Goal: Task Accomplishment & Management: Manage account settings

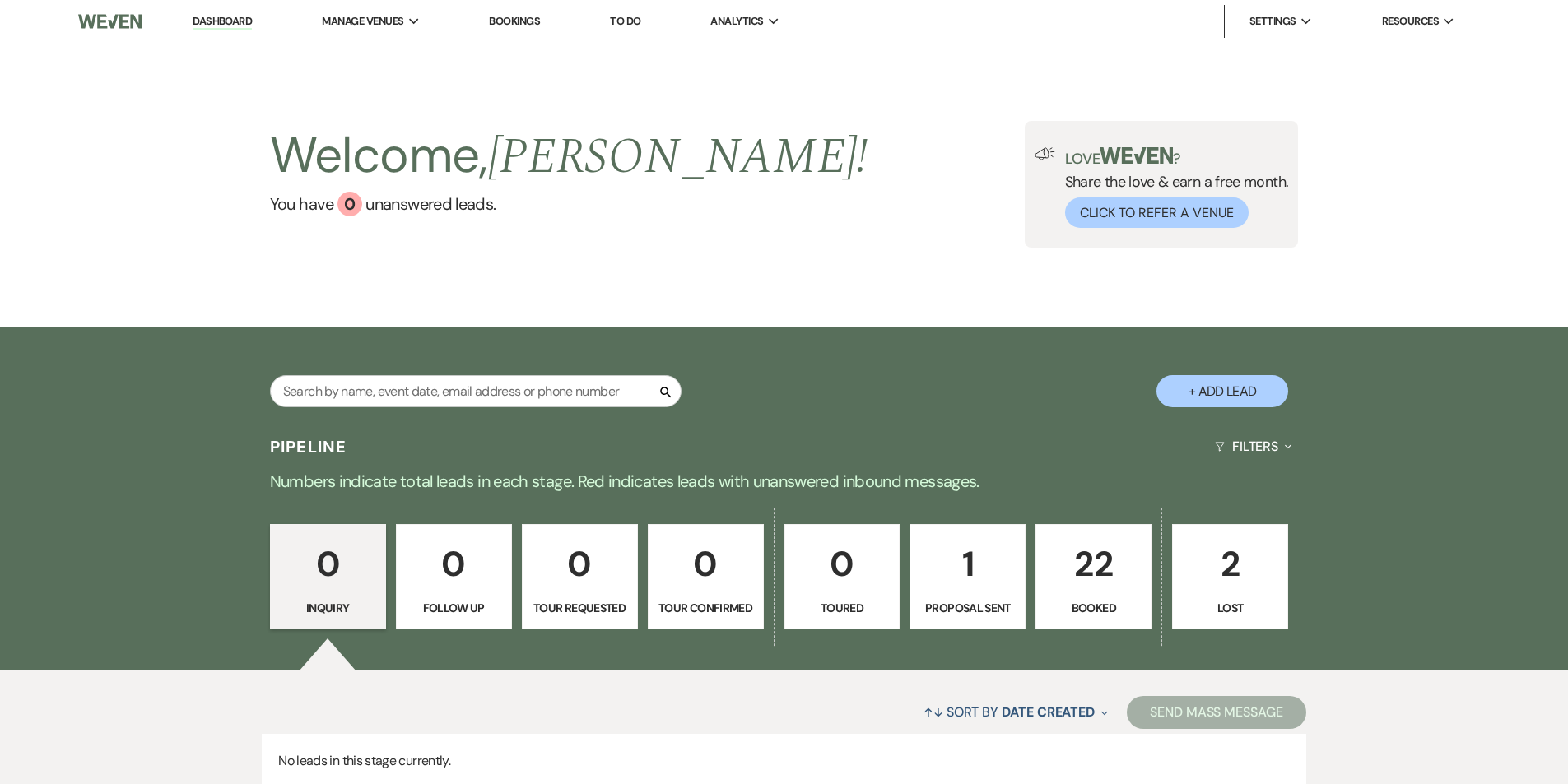
click at [1061, 559] on p "22" at bounding box center [1094, 564] width 95 height 56
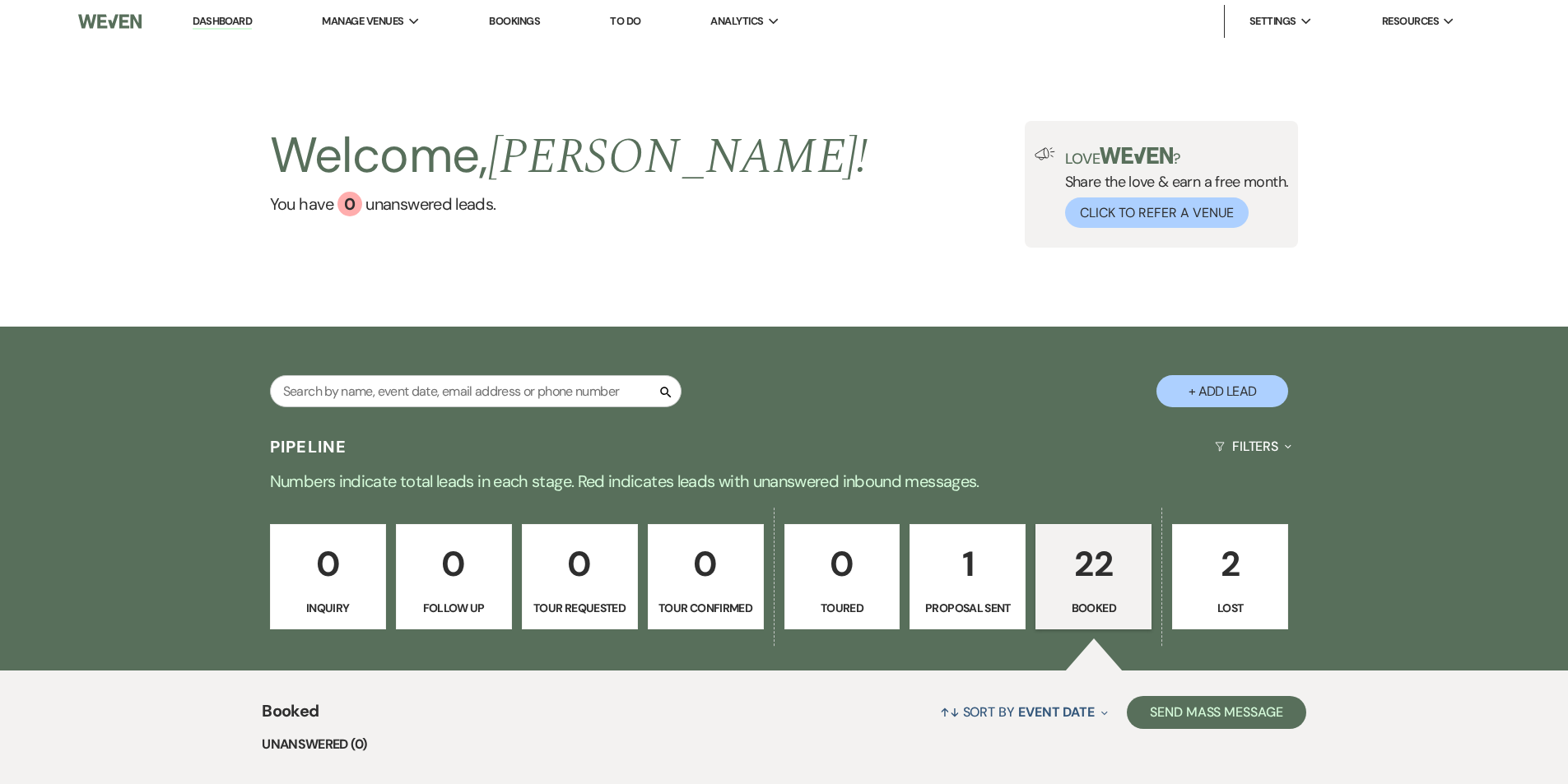
scroll to position [576, 0]
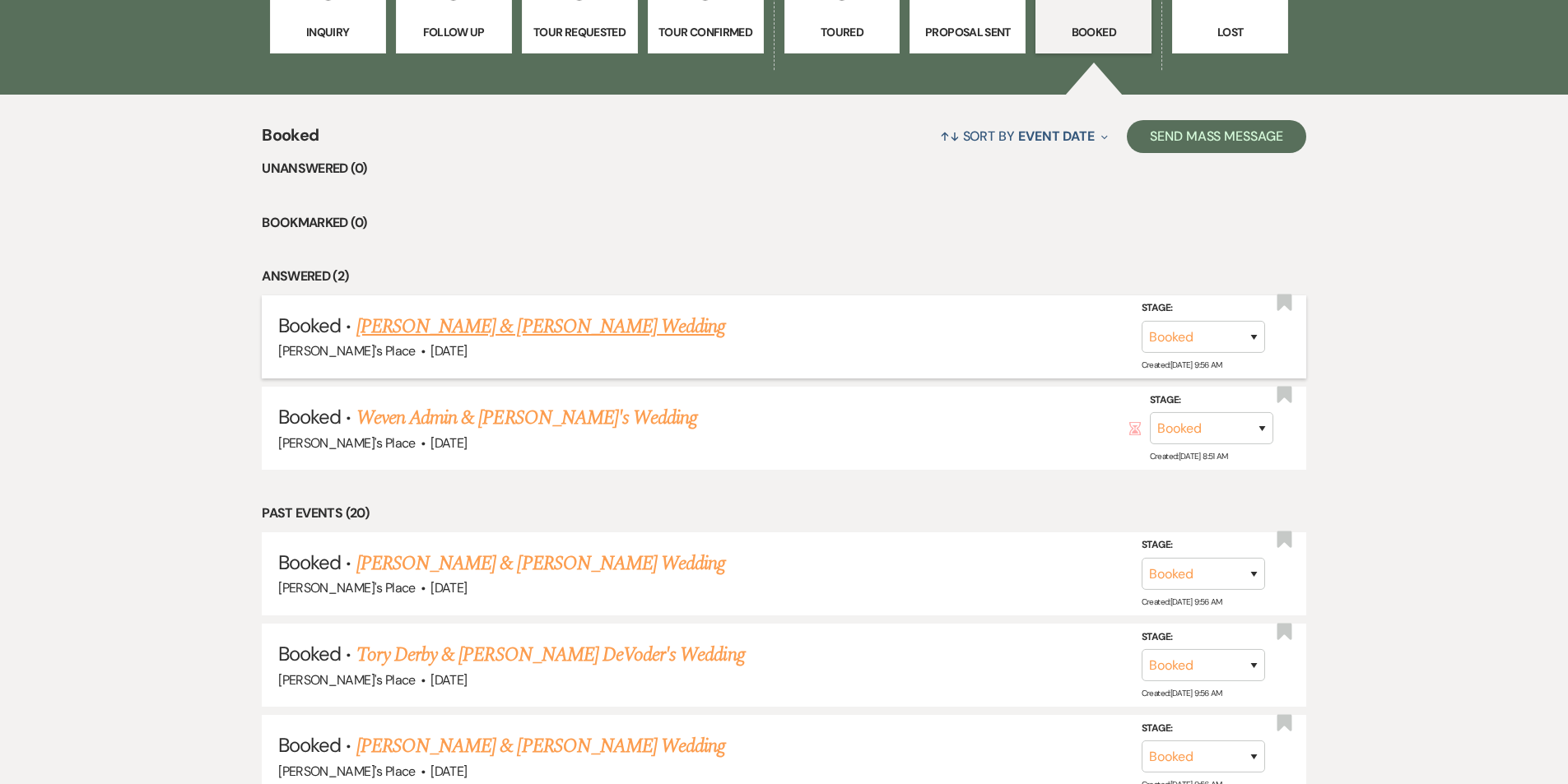
click at [495, 325] on link "[PERSON_NAME] & [PERSON_NAME] Wedding" at bounding box center [541, 327] width 369 height 30
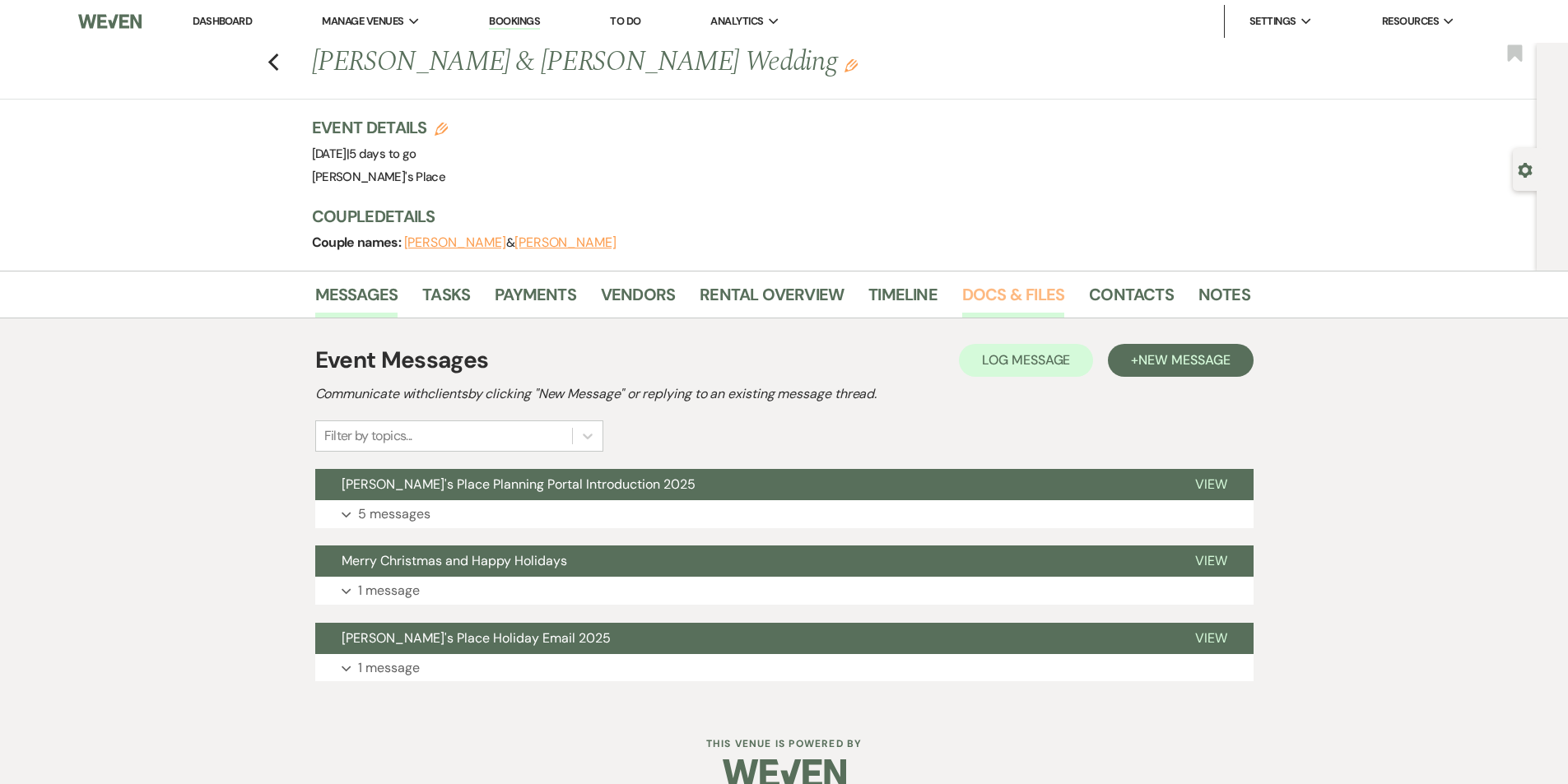
click at [1029, 300] on link "Docs & Files" at bounding box center [1012, 299] width 102 height 36
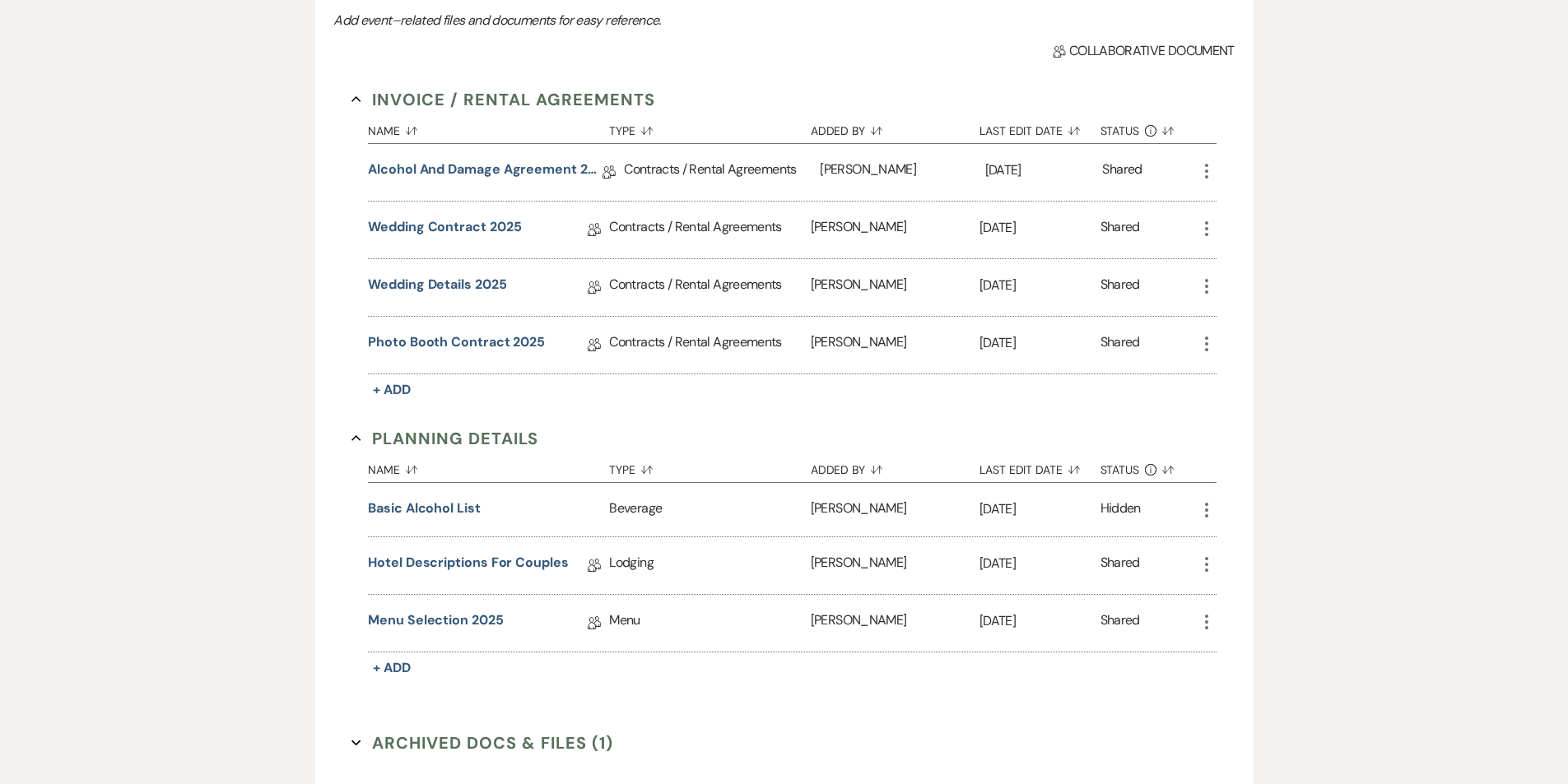
scroll to position [411, 0]
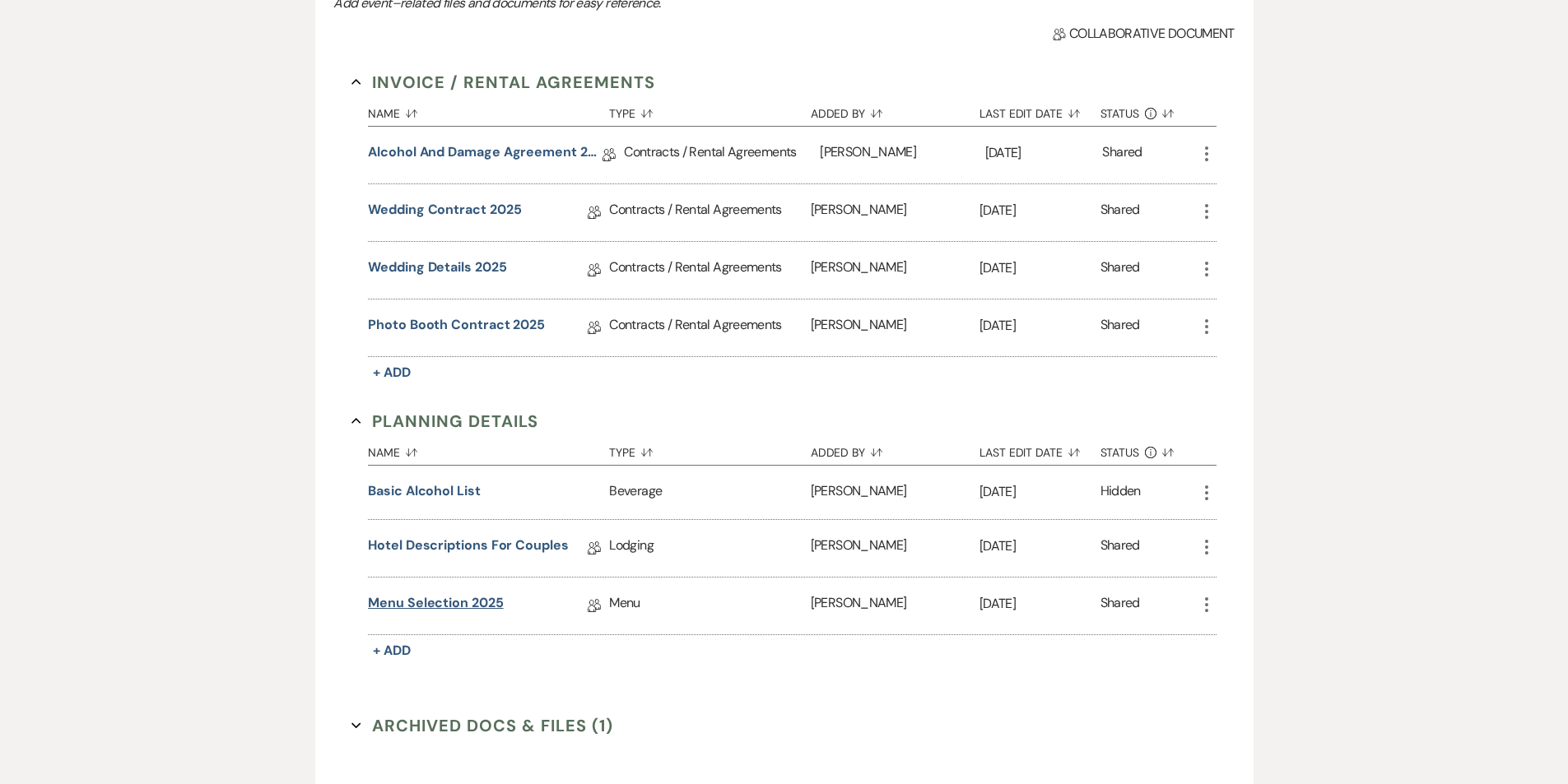
click at [426, 600] on link "Menu Selection 2025" at bounding box center [435, 606] width 135 height 26
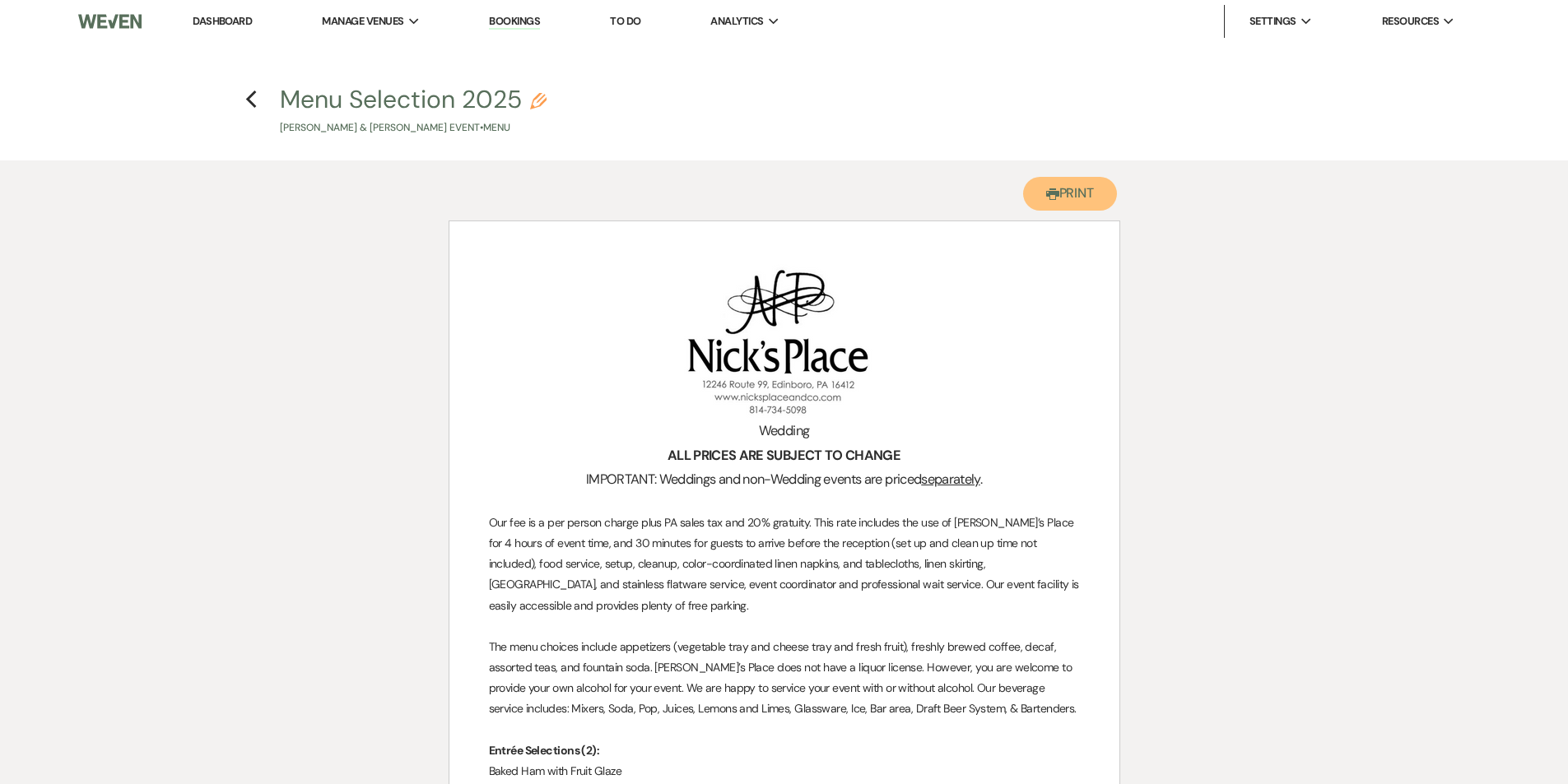
click at [1080, 188] on button "Printer Print" at bounding box center [1070, 193] width 95 height 34
